Goal: Task Accomplishment & Management: Use online tool/utility

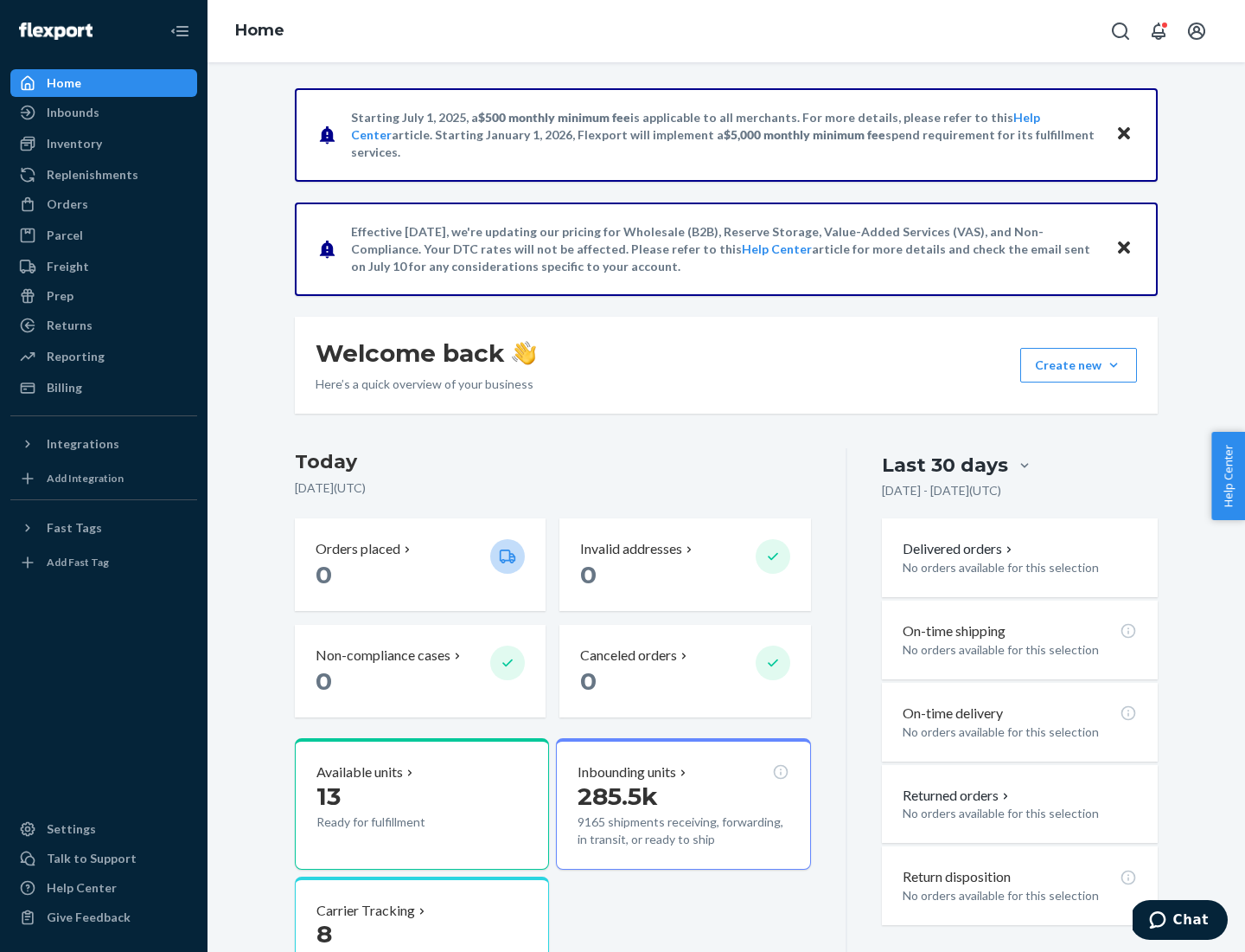
click at [90, 175] on div "Replenishments" at bounding box center [92, 174] width 91 height 17
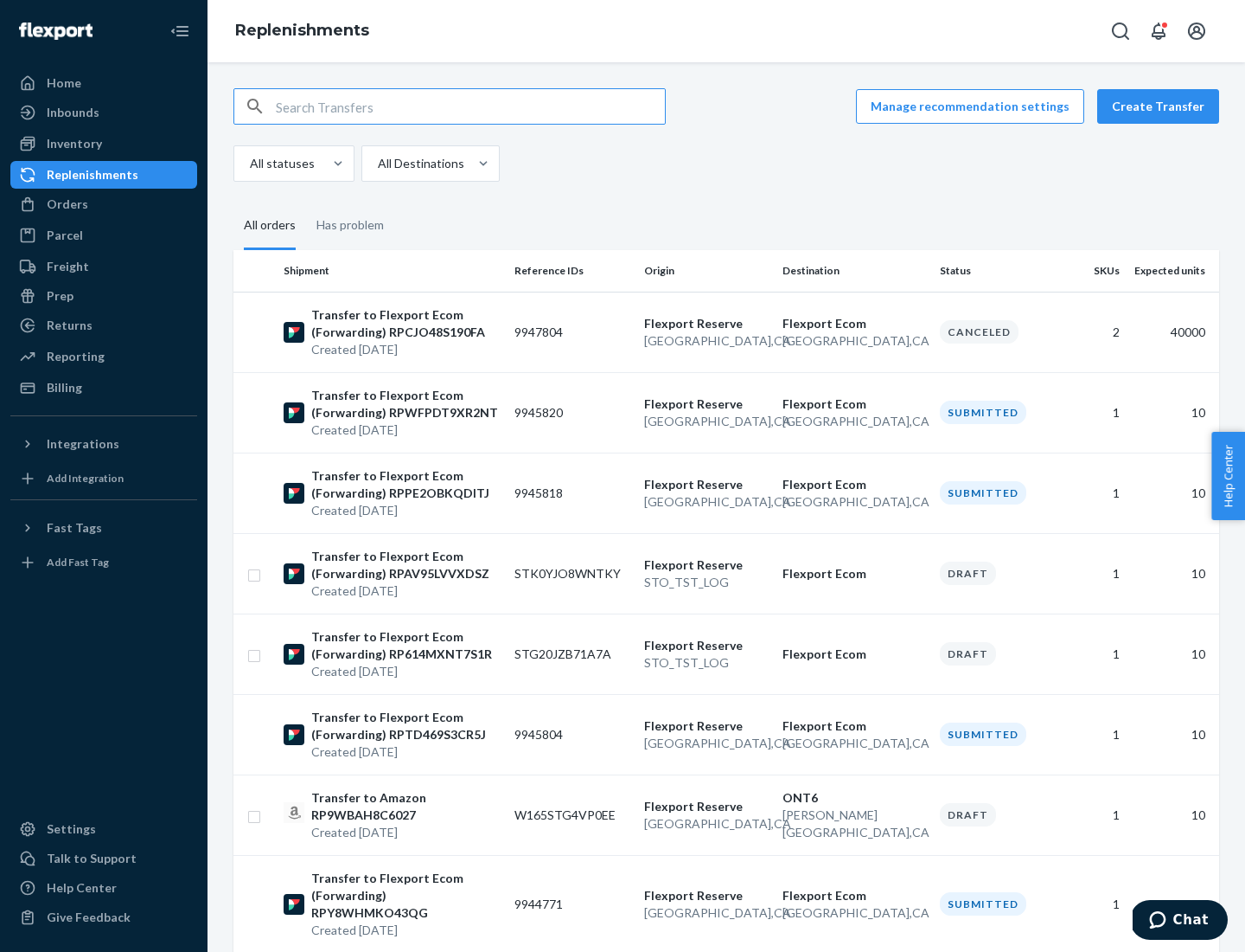
click at [1162, 107] on button "Create Transfer" at bounding box center [1158, 107] width 122 height 34
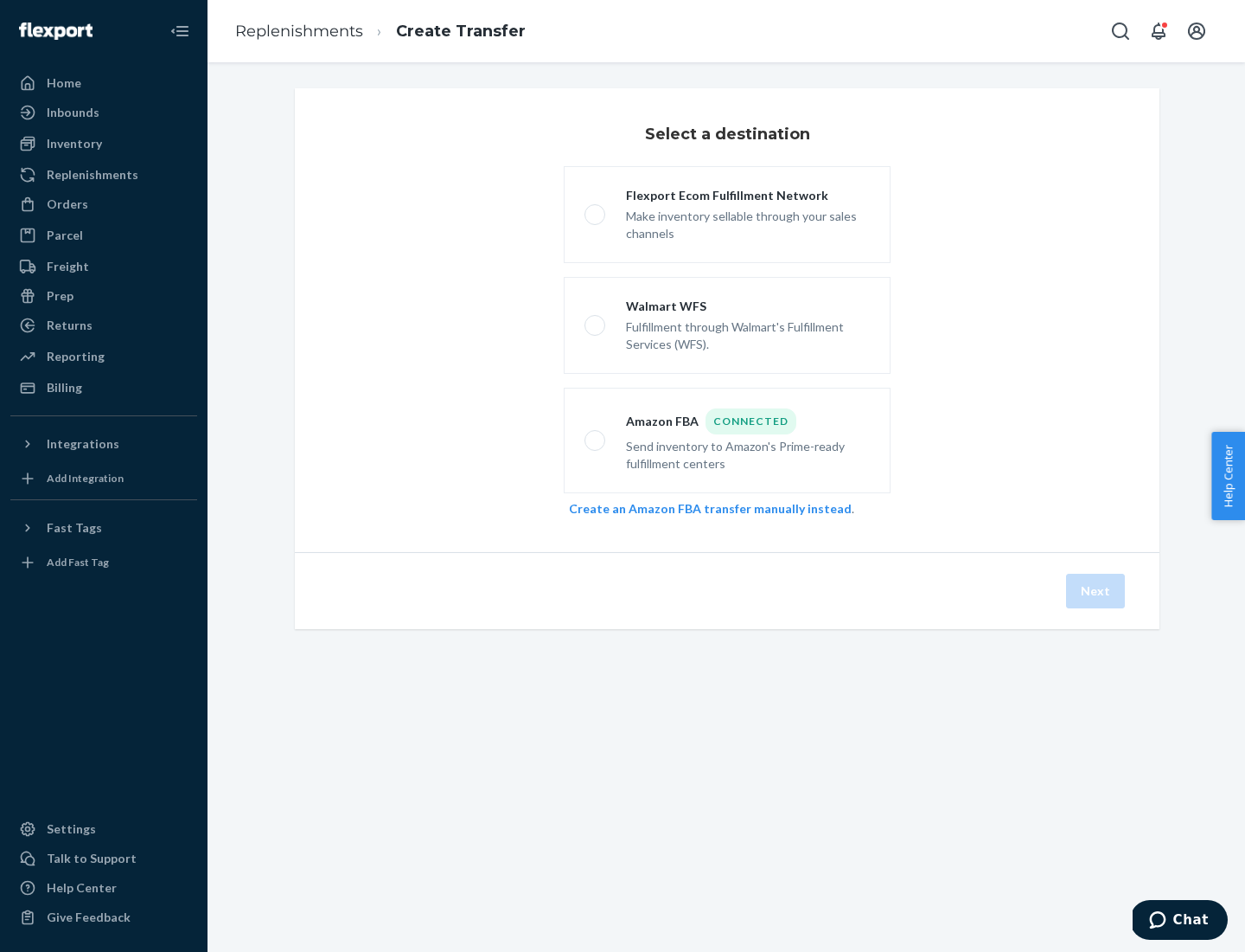
click at [748, 195] on div "Flexport Ecom Fulfillment Network" at bounding box center [748, 195] width 244 height 17
click at [596, 209] on input "Flexport Ecom Fulfillment Network Make inventory sellable through your sales ch…" at bounding box center [590, 215] width 11 height 11
radio input "true"
click at [1097, 591] on button "Next" at bounding box center [1096, 590] width 59 height 34
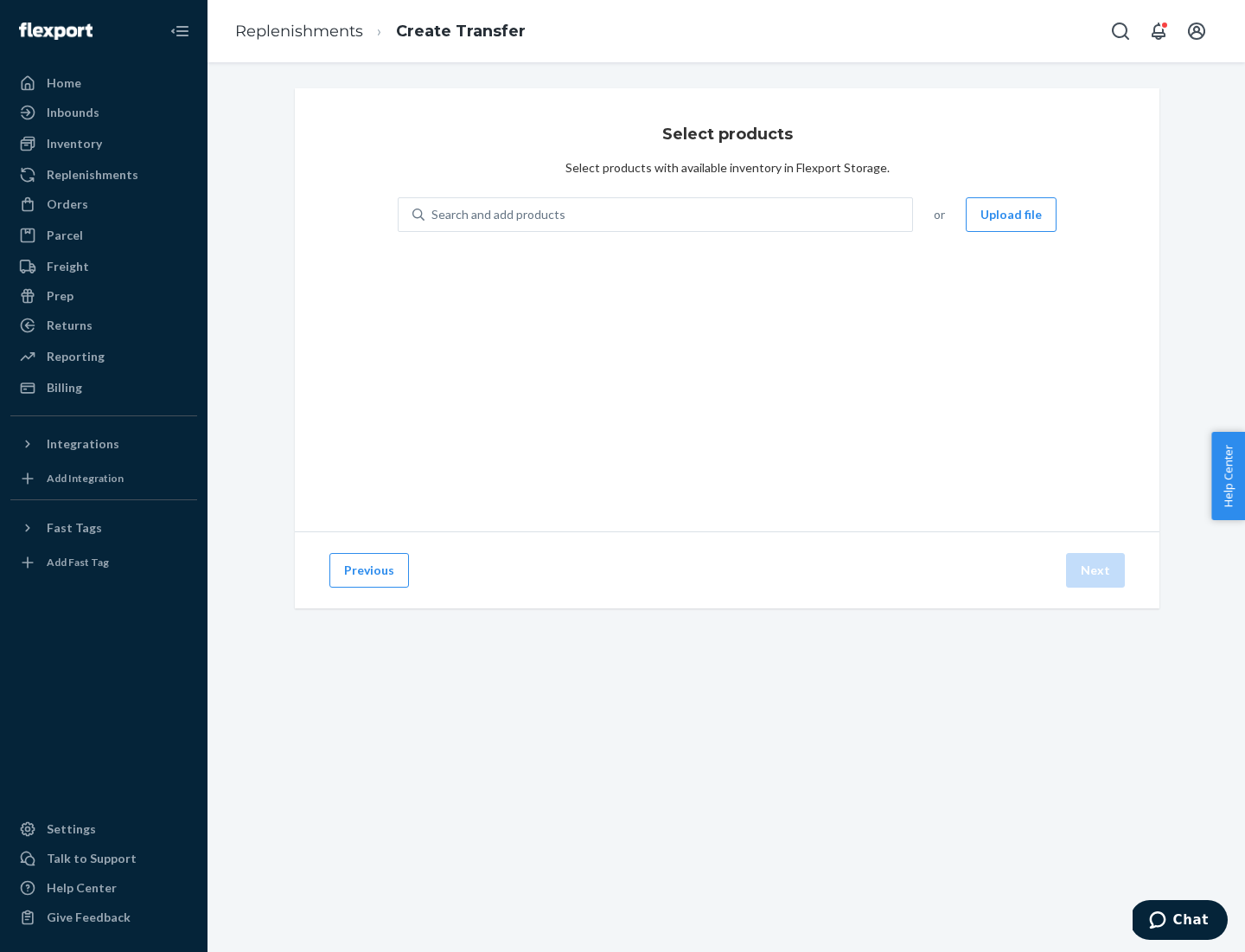
click at [1013, 214] on button "Upload file" at bounding box center [1011, 214] width 90 height 34
